Goal: Information Seeking & Learning: Learn about a topic

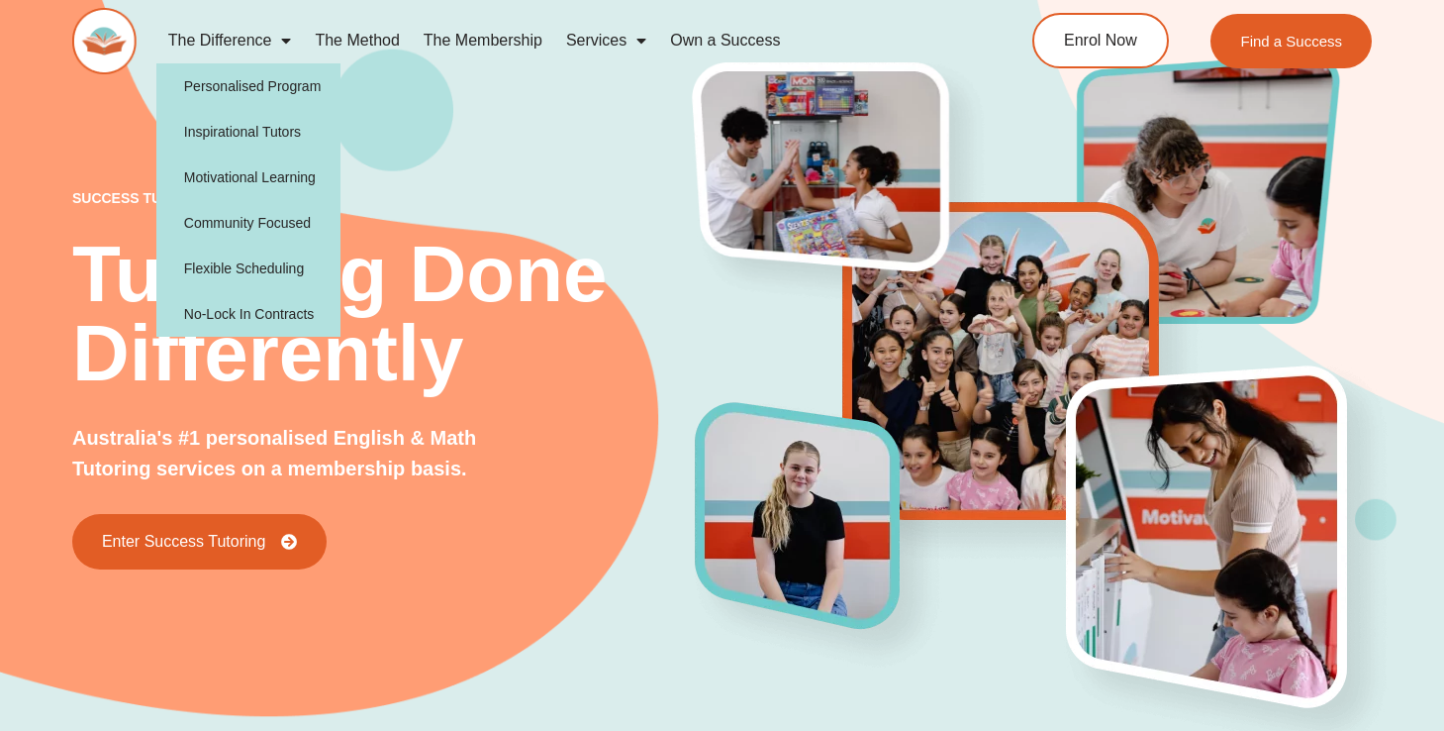
click at [278, 46] on span "Menu" at bounding box center [281, 41] width 20 height 36
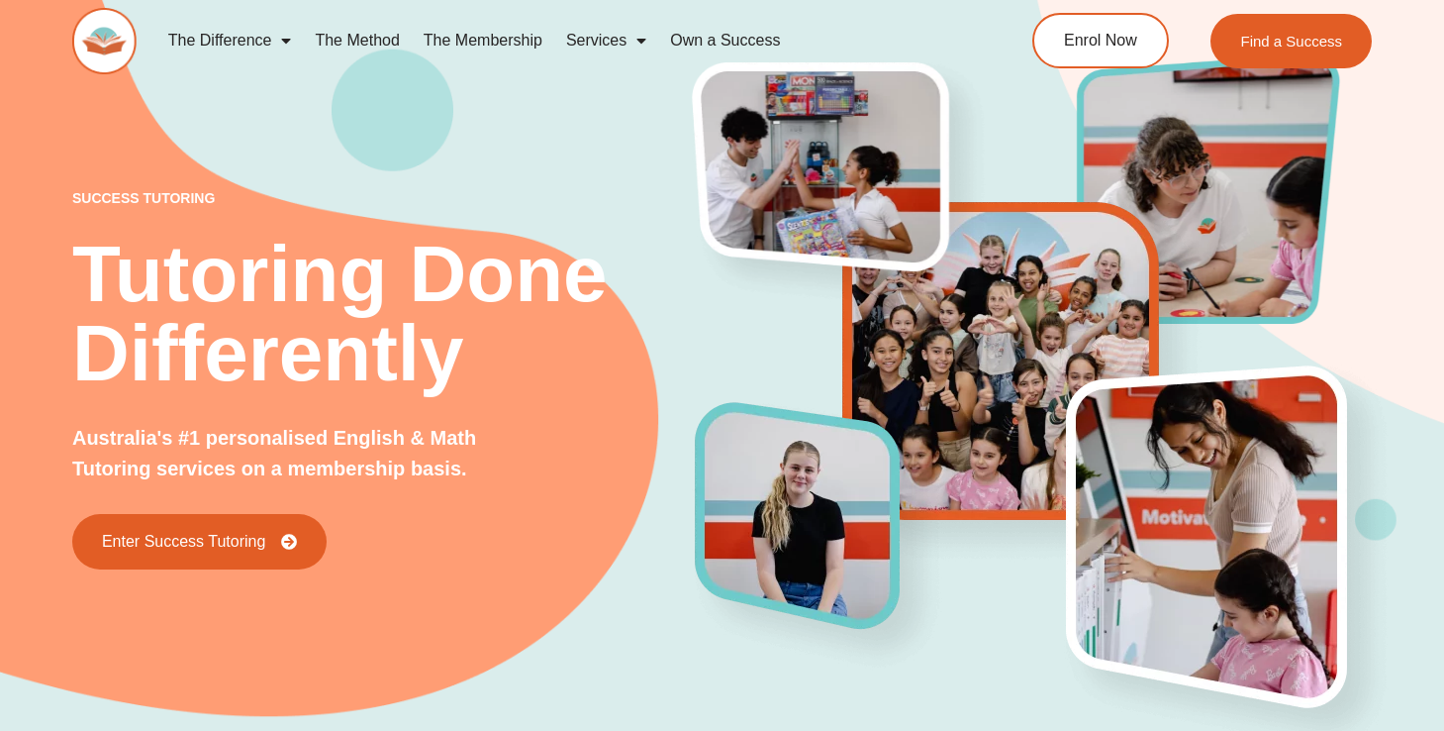
click at [278, 46] on span "Menu" at bounding box center [281, 41] width 20 height 36
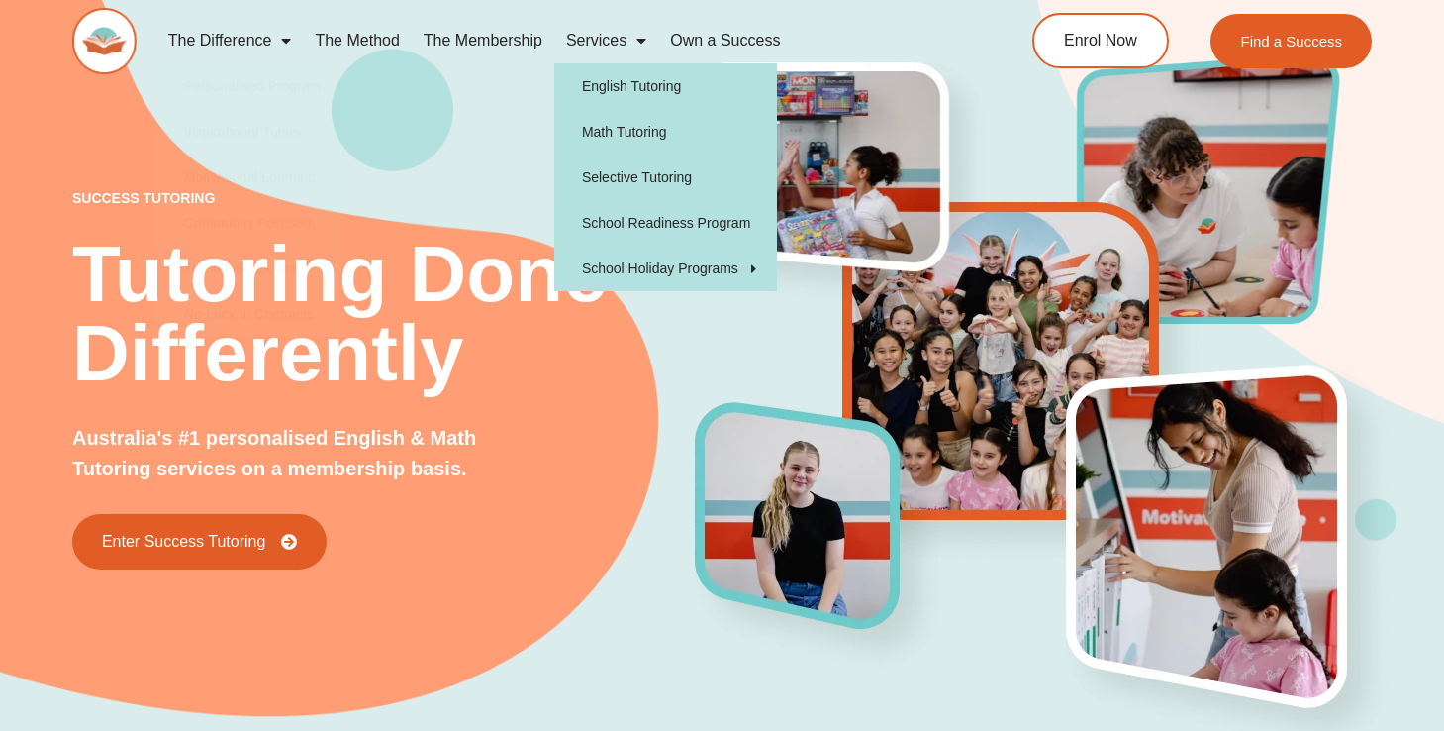
click at [585, 42] on link "Services" at bounding box center [606, 41] width 104 height 46
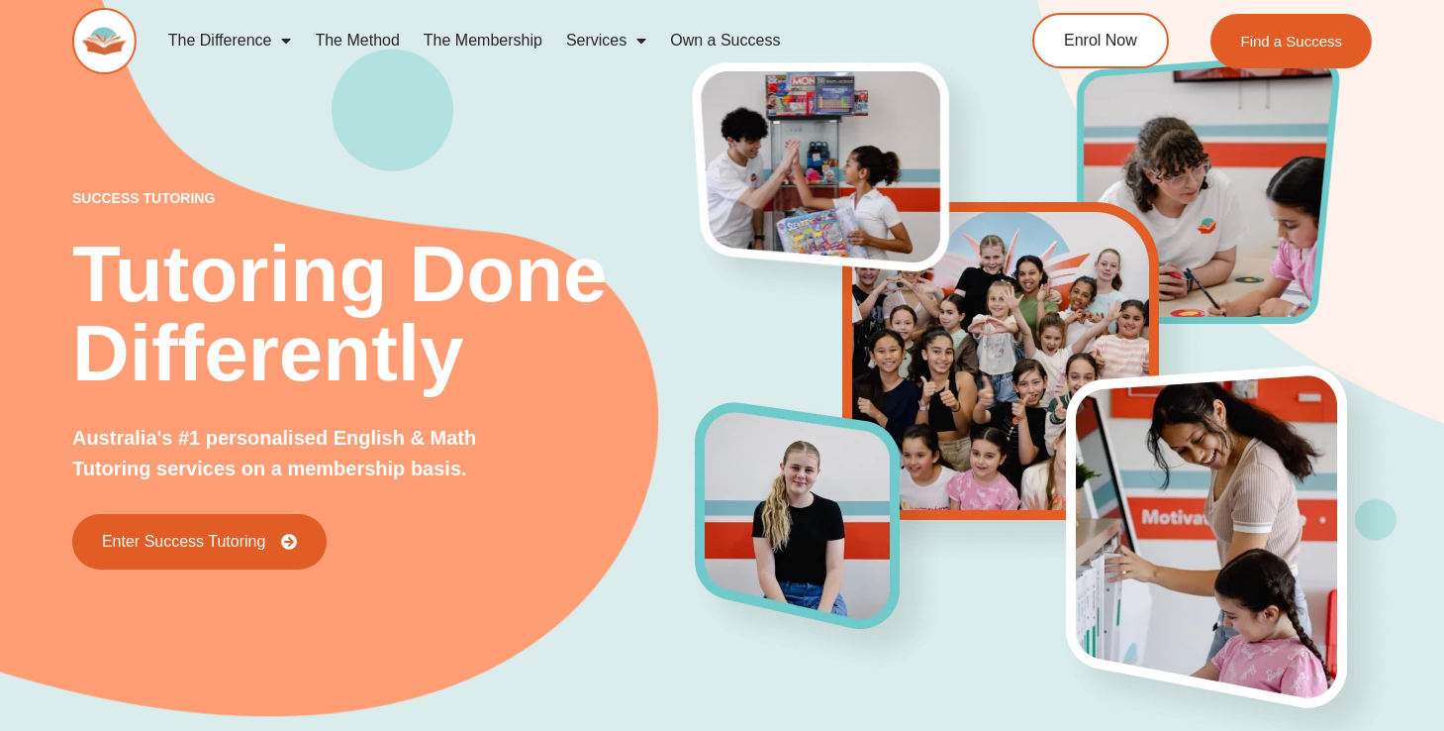
click at [585, 42] on link "Services" at bounding box center [606, 41] width 104 height 46
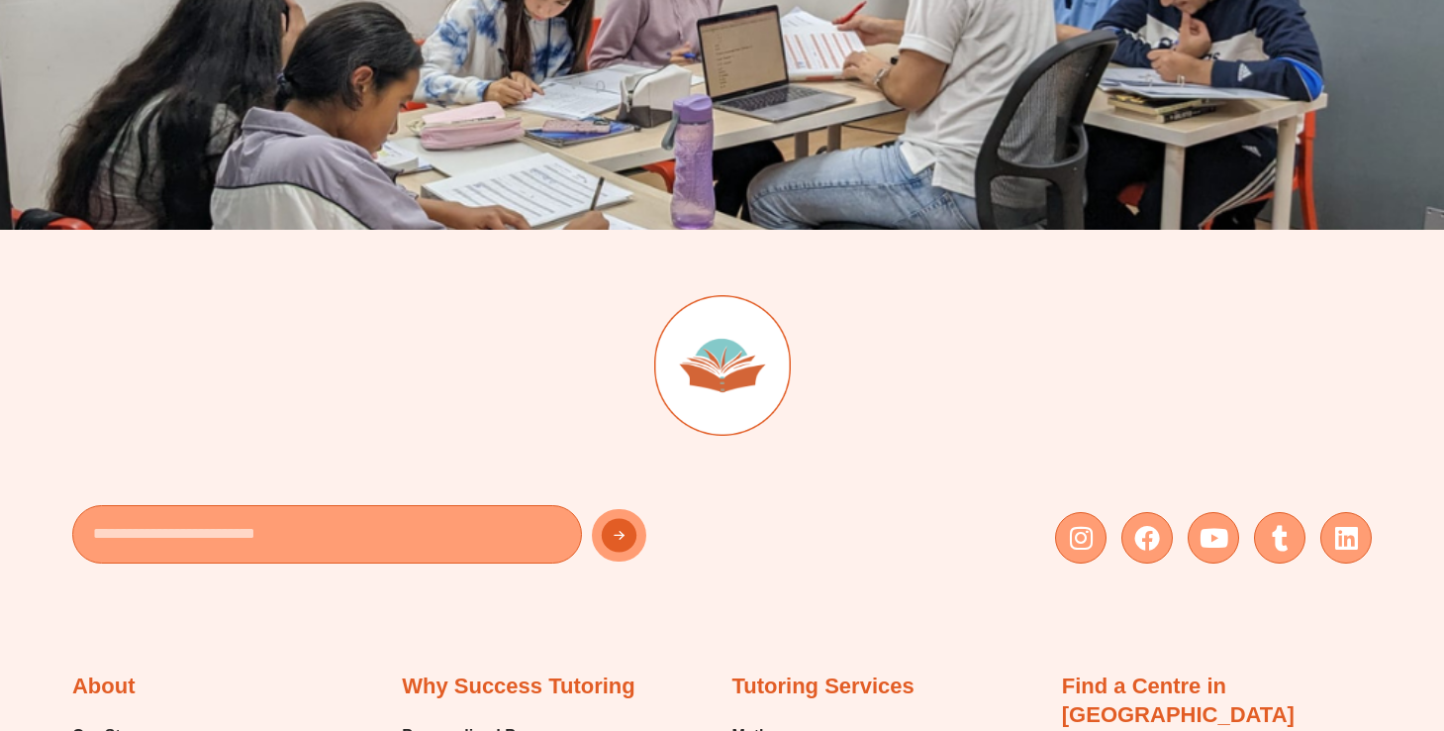
scroll to position [5177, 0]
